Goal: Information Seeking & Learning: Learn about a topic

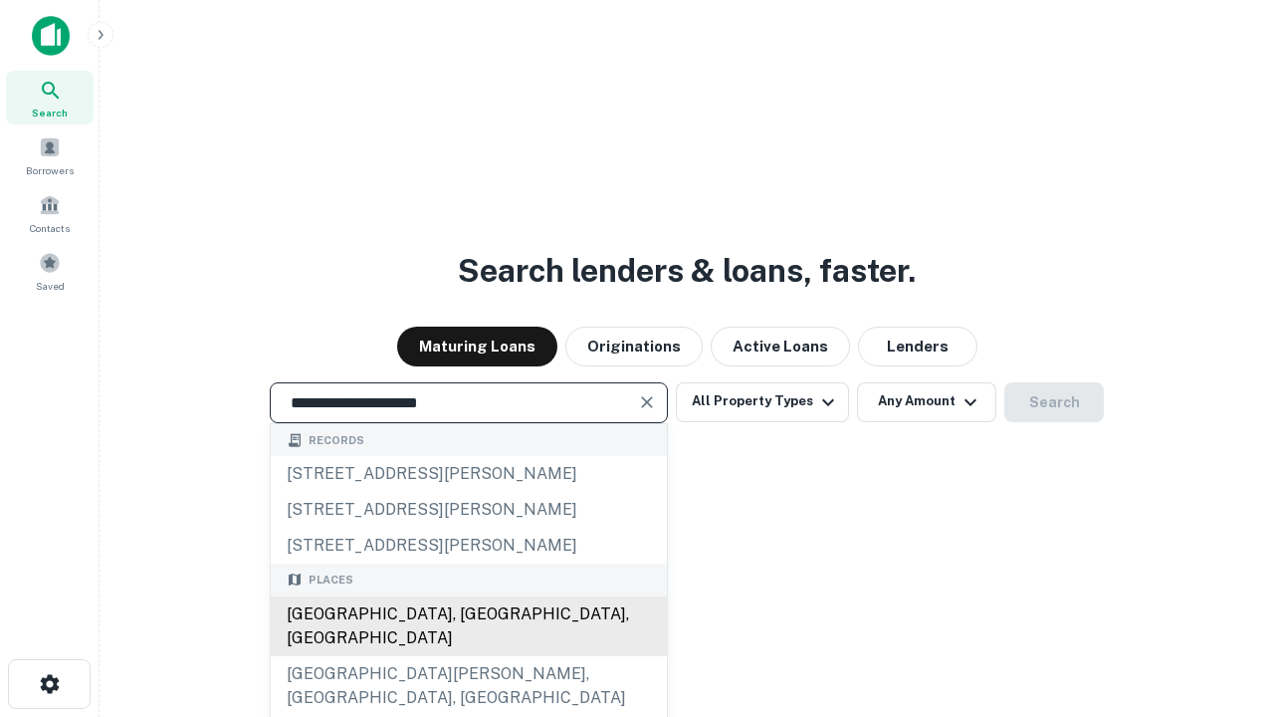
click at [468, 656] on div "[GEOGRAPHIC_DATA], [GEOGRAPHIC_DATA], [GEOGRAPHIC_DATA]" at bounding box center [469, 626] width 396 height 60
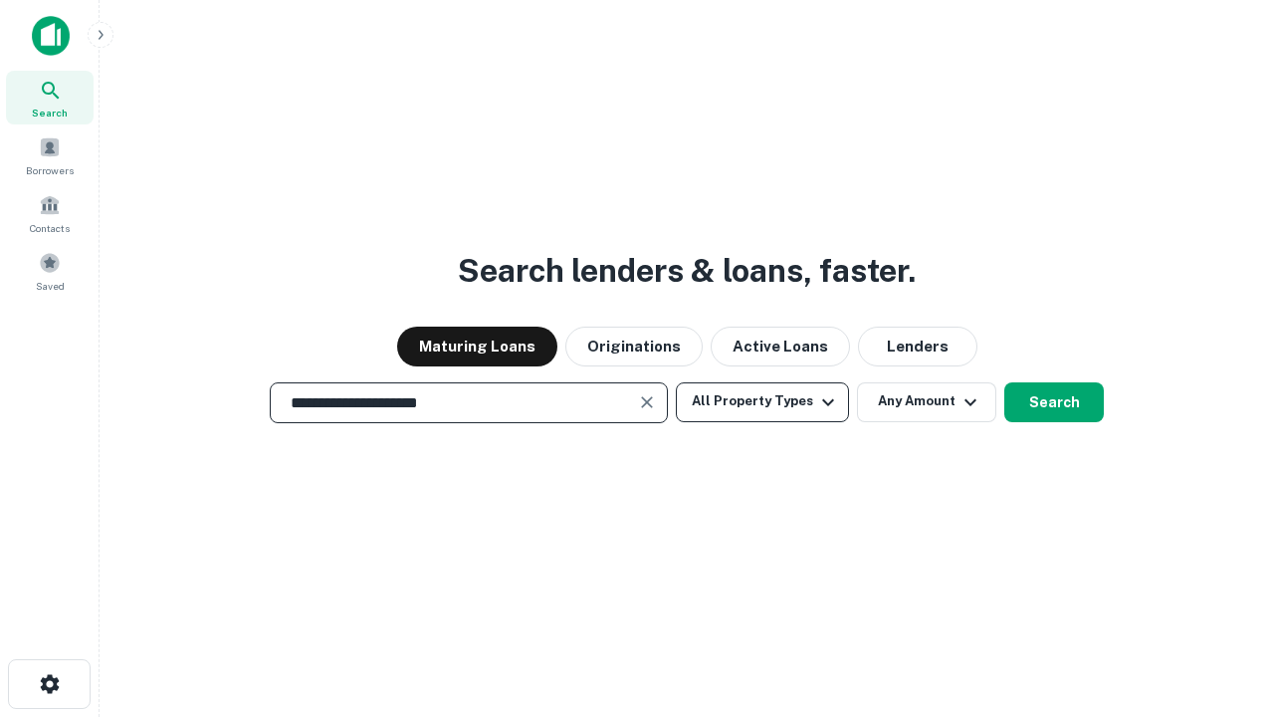
type input "**********"
click at [762, 401] on button "All Property Types" at bounding box center [762, 402] width 173 height 40
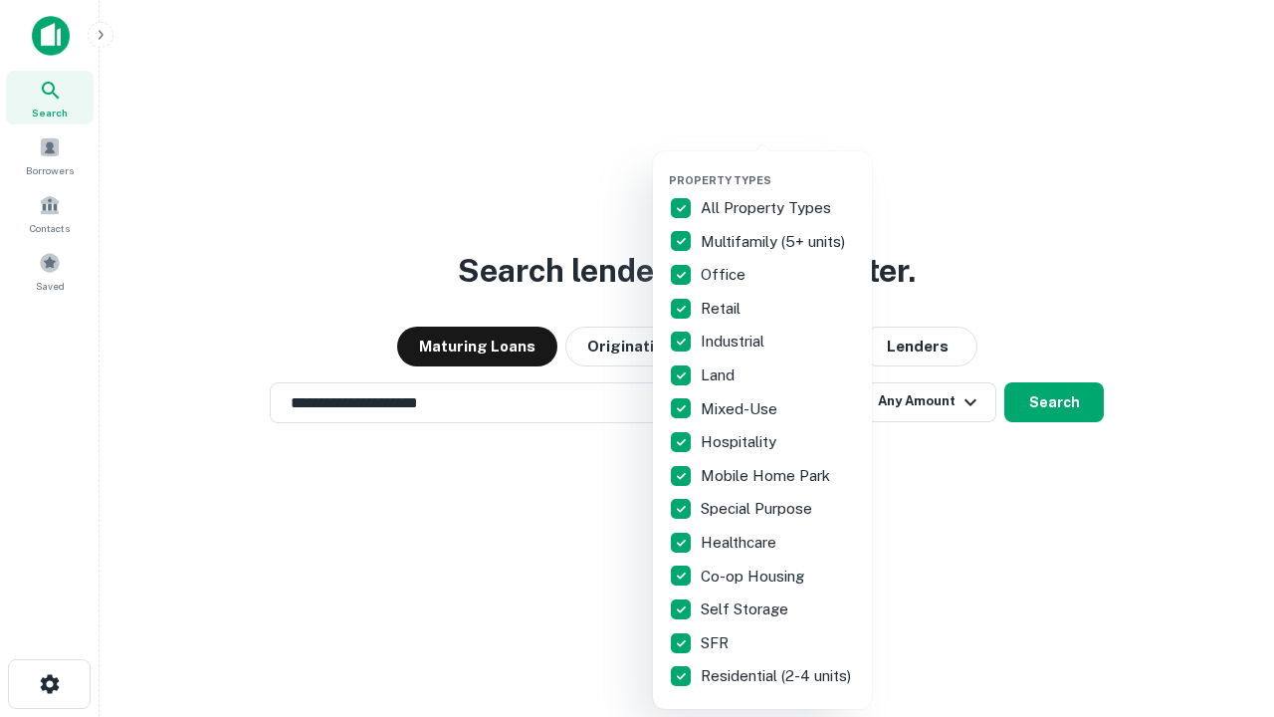
click at [778, 167] on button "button" at bounding box center [778, 167] width 219 height 1
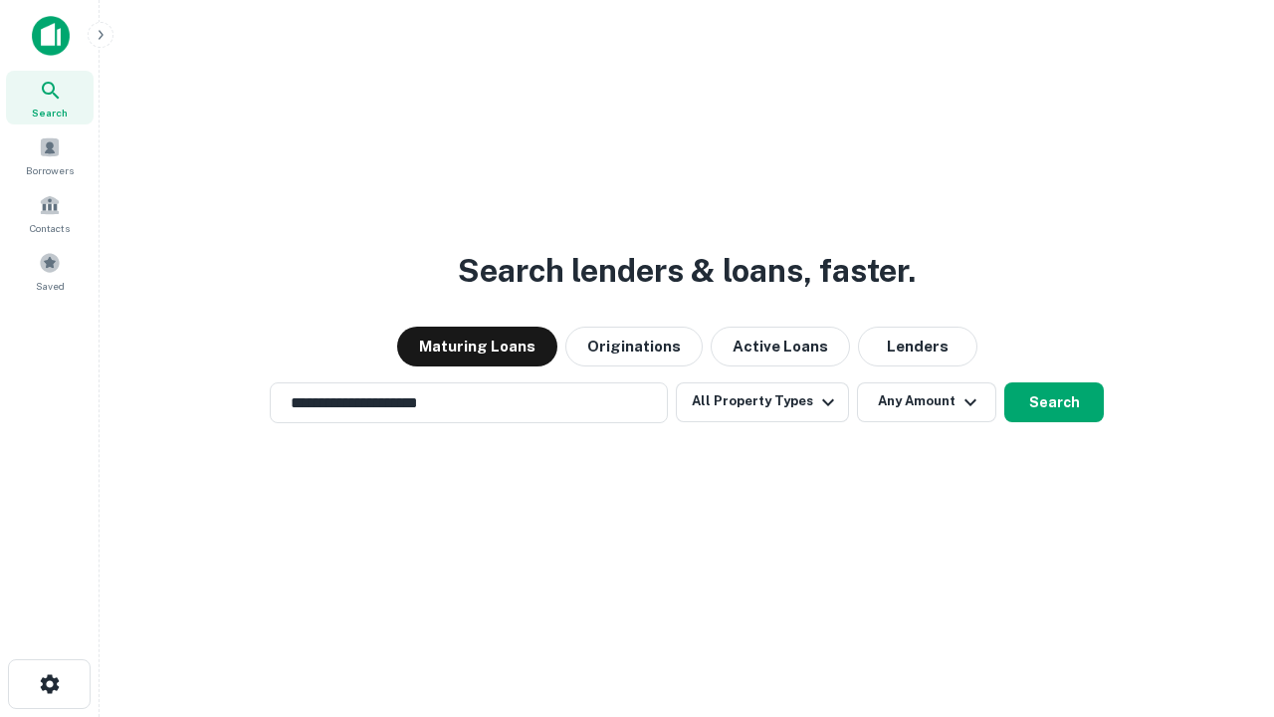
scroll to position [12, 240]
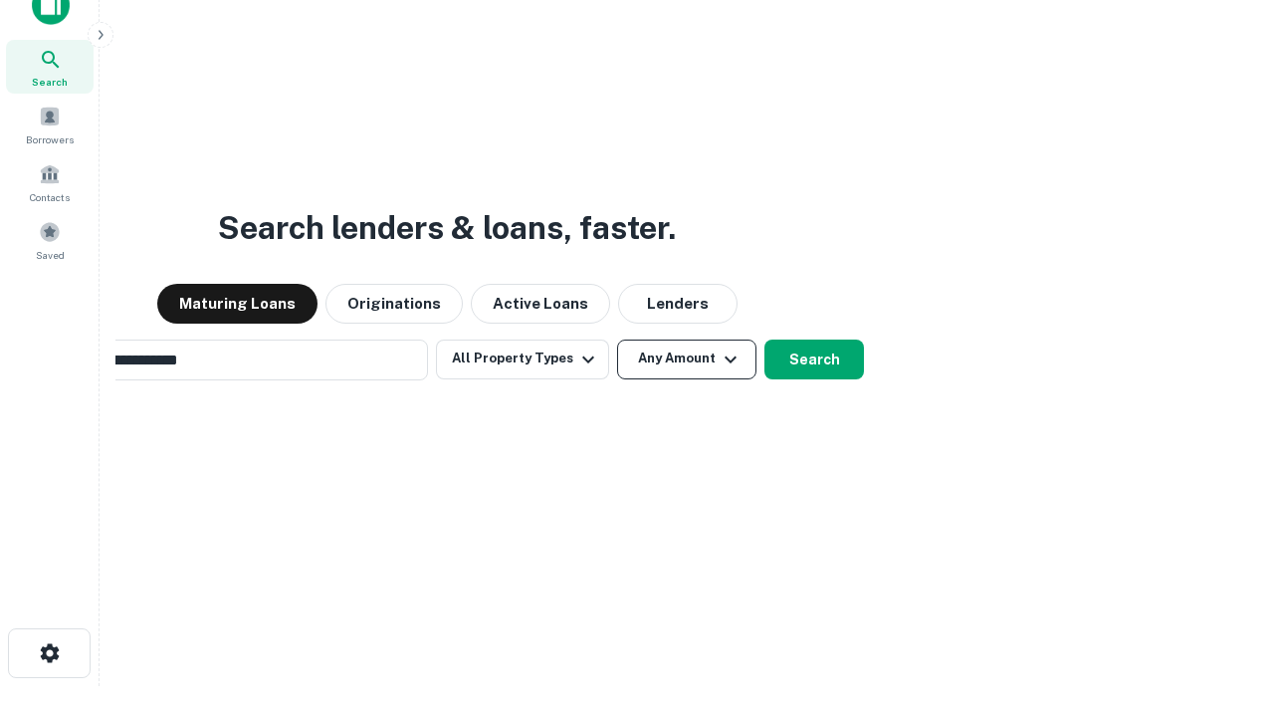
click at [617, 339] on button "Any Amount" at bounding box center [686, 359] width 139 height 40
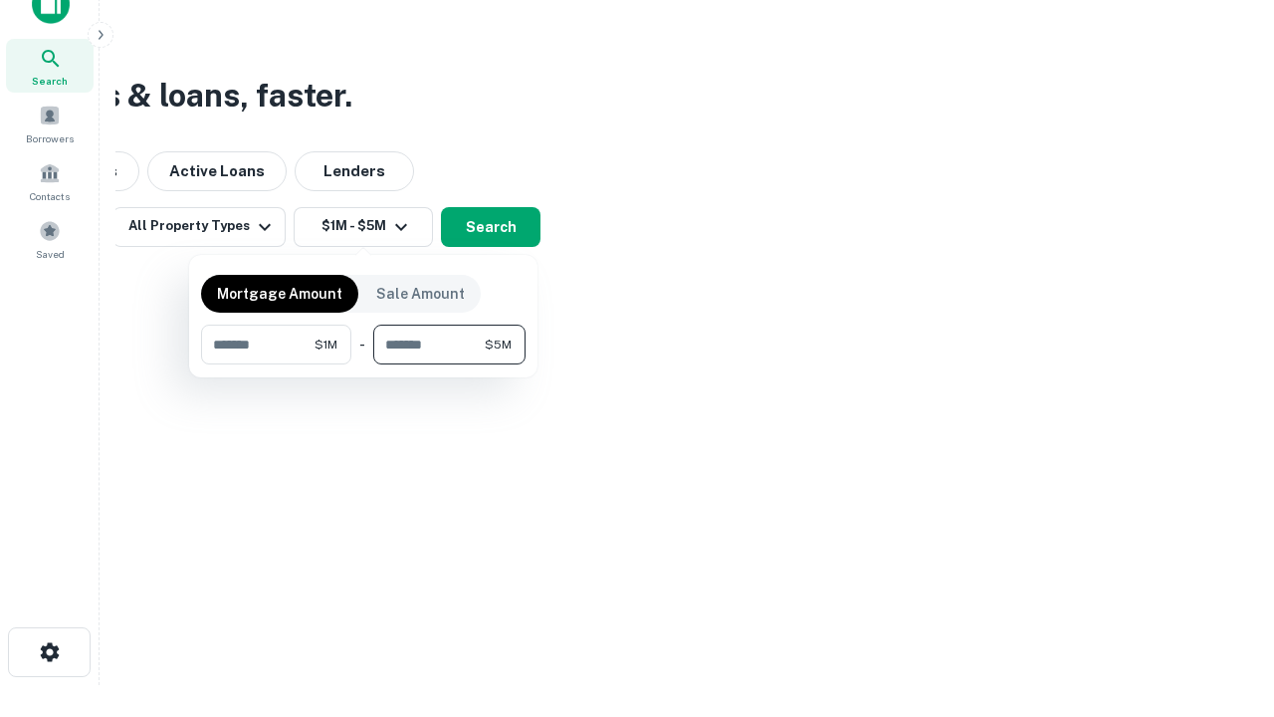
type input "*******"
click at [363, 364] on button "button" at bounding box center [363, 364] width 324 height 1
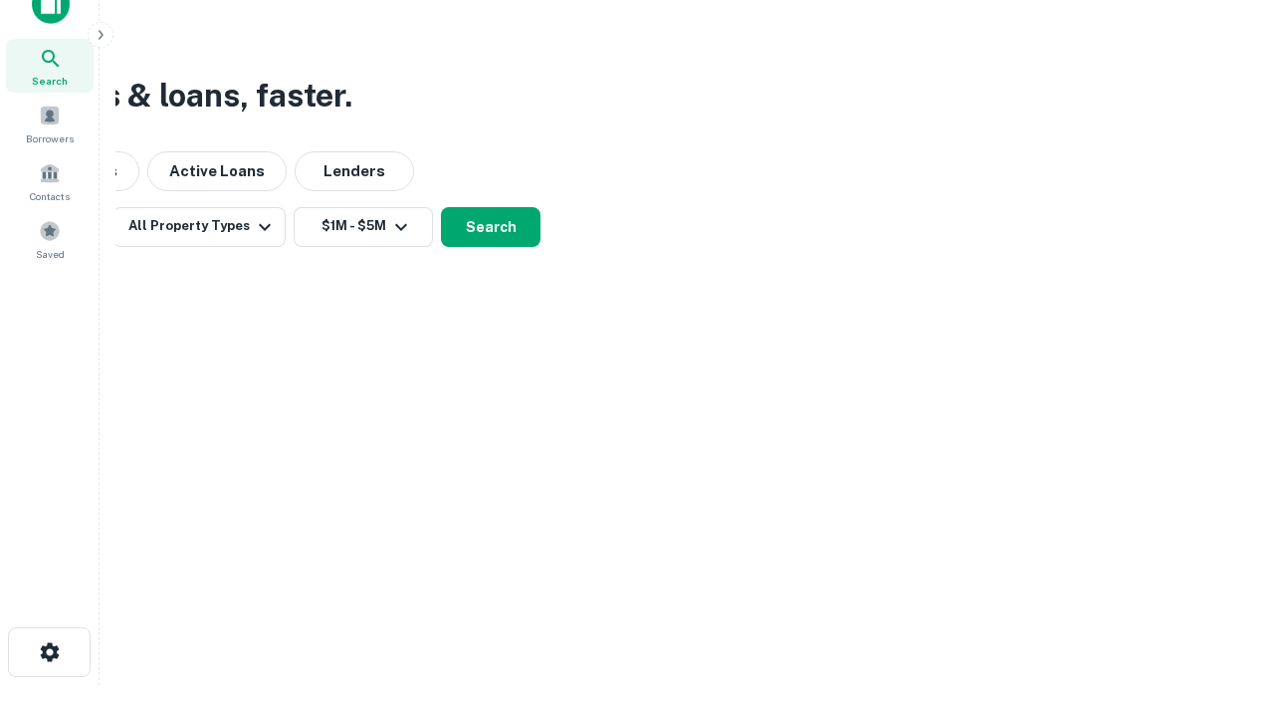
scroll to position [12, 367]
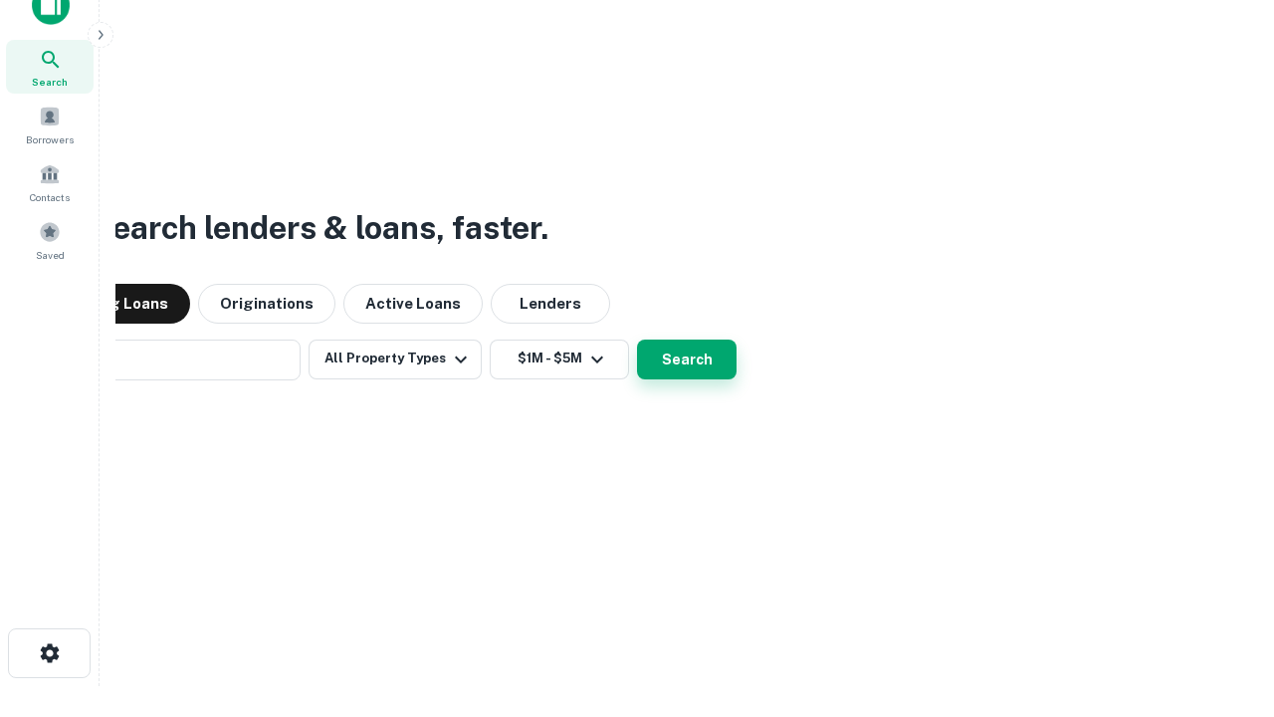
click at [637, 339] on button "Search" at bounding box center [687, 359] width 100 height 40
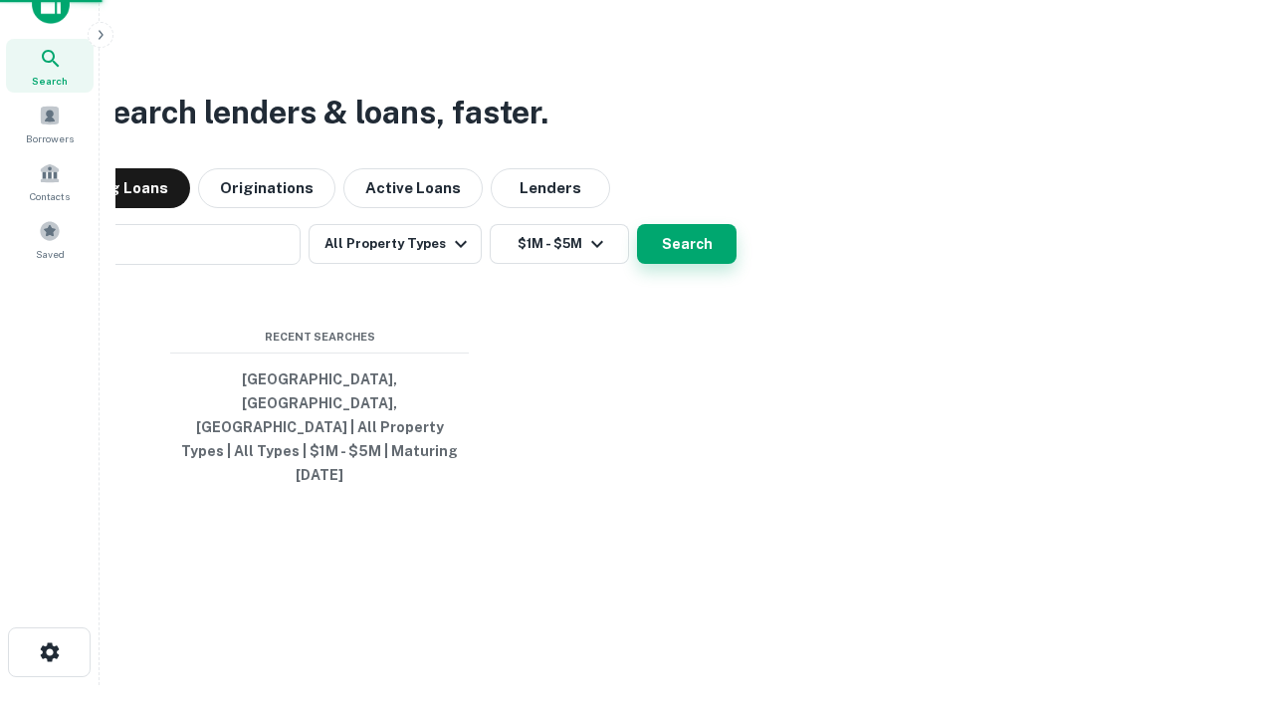
scroll to position [53, 563]
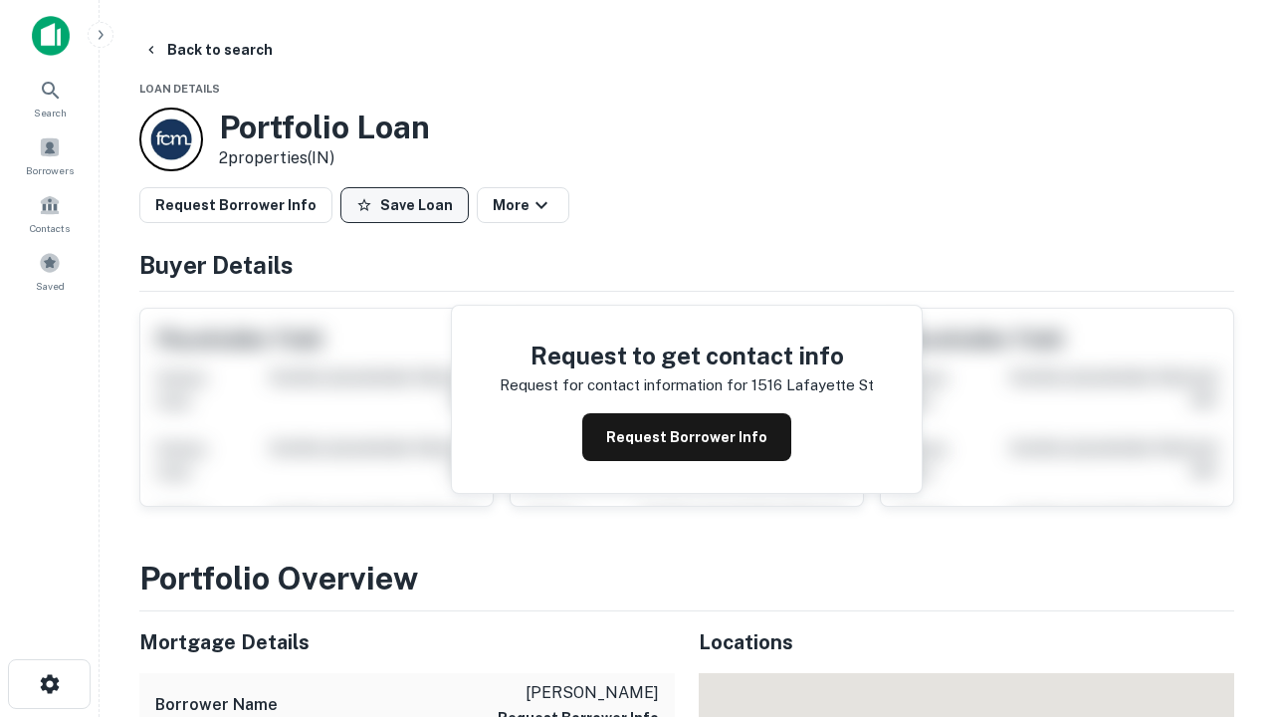
click at [404, 205] on button "Save Loan" at bounding box center [404, 205] width 128 height 36
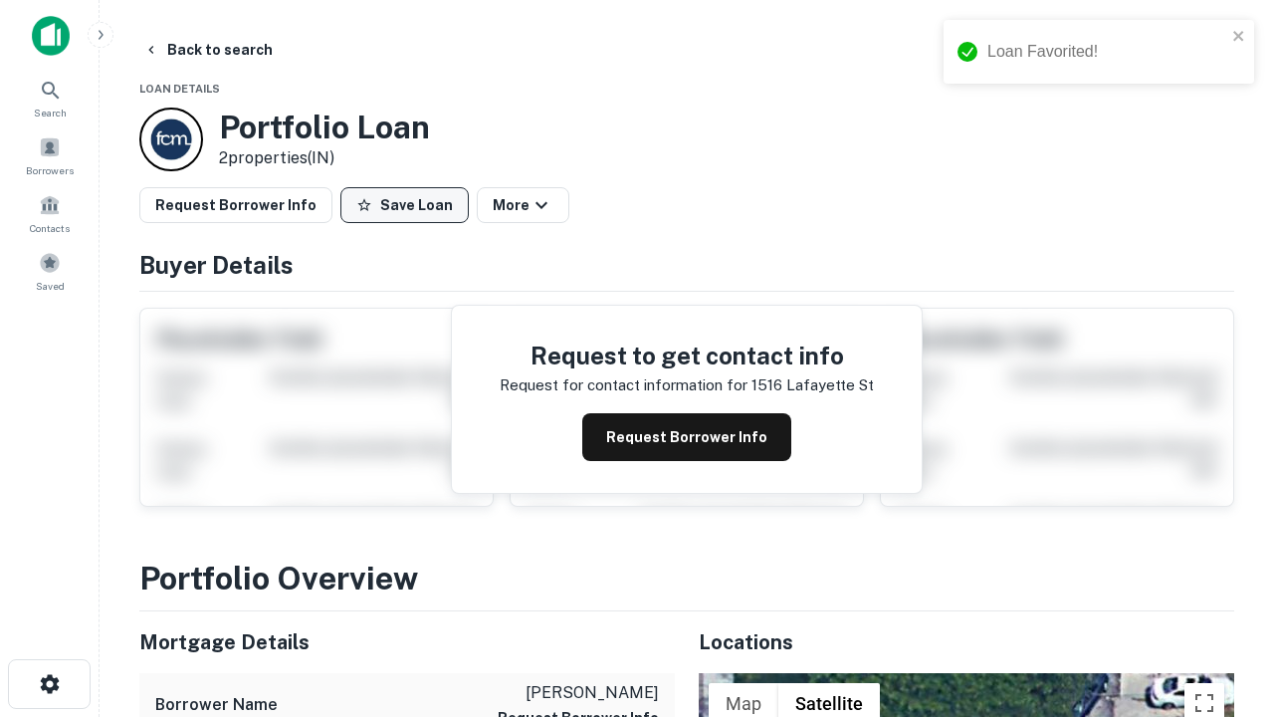
click at [409, 205] on button "Save Loan" at bounding box center [404, 205] width 128 height 36
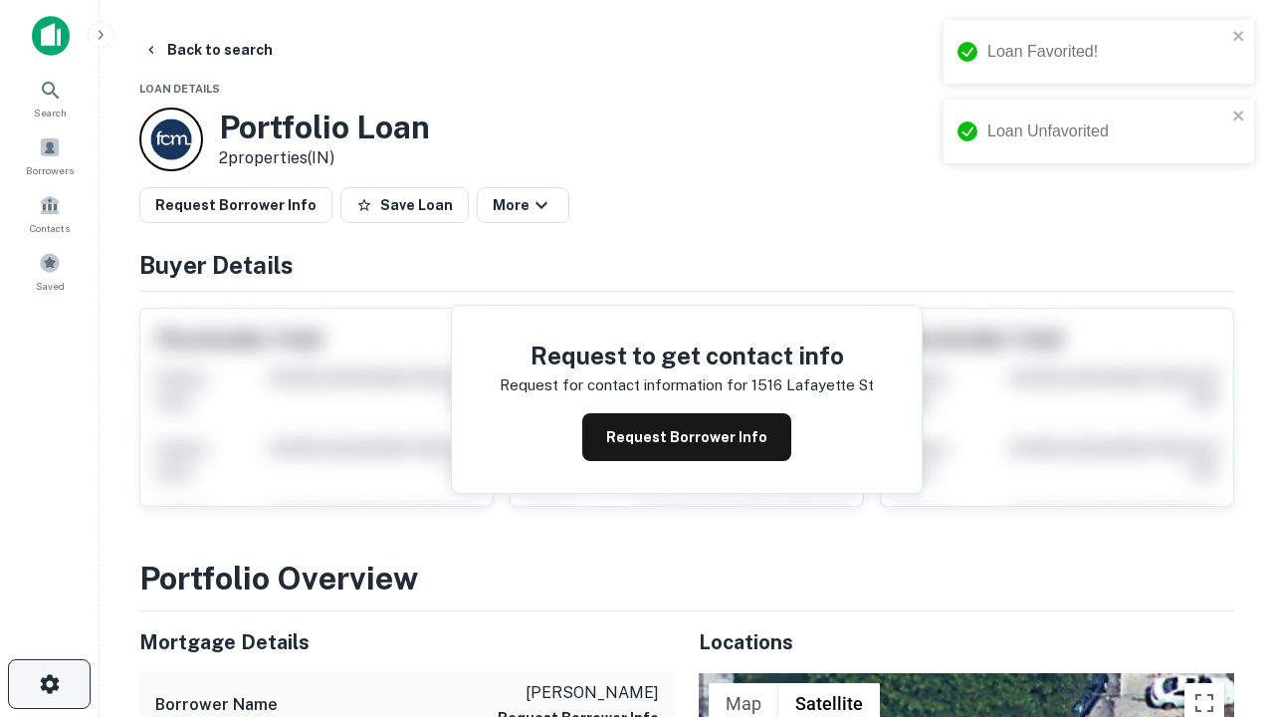
click at [49, 684] on icon "button" at bounding box center [50, 684] width 24 height 24
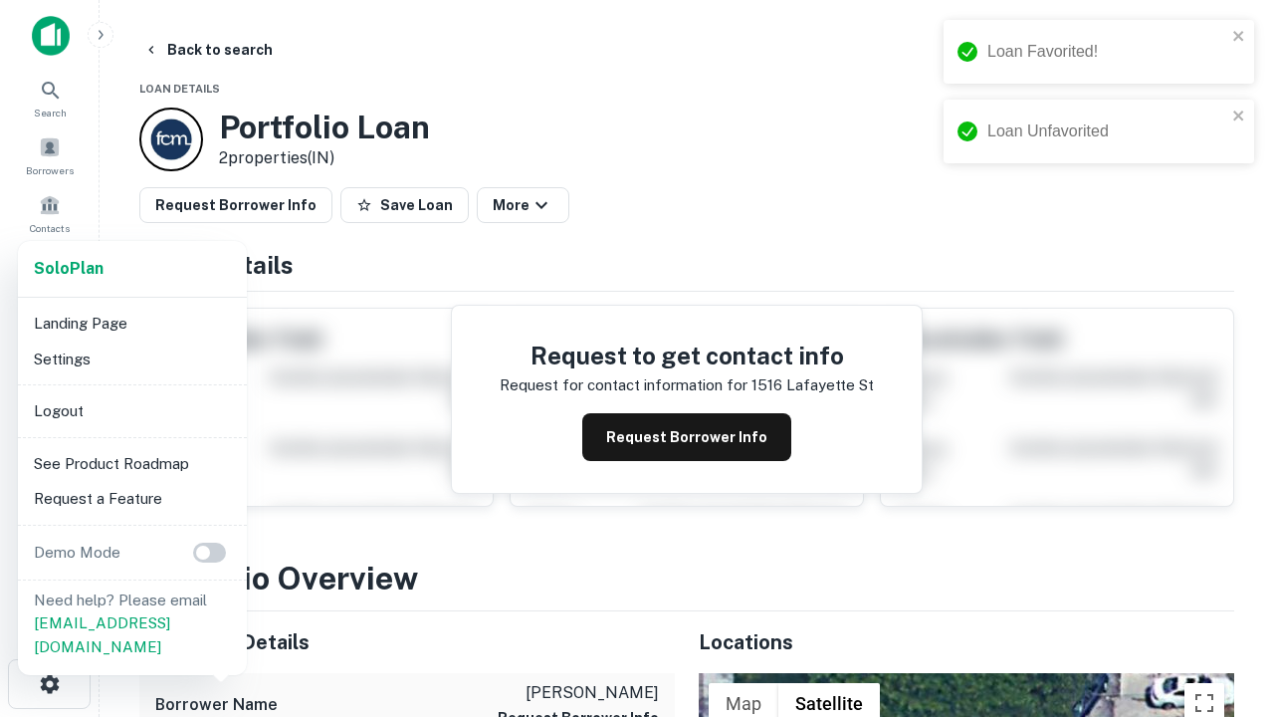
click at [131, 410] on li "Logout" at bounding box center [132, 411] width 213 height 36
